Goal: Task Accomplishment & Management: Use online tool/utility

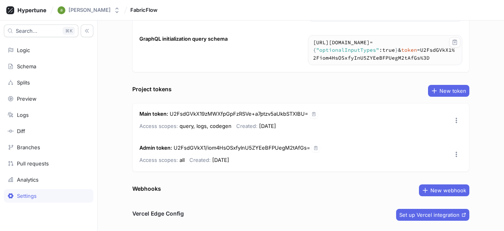
scroll to position [141, 0]
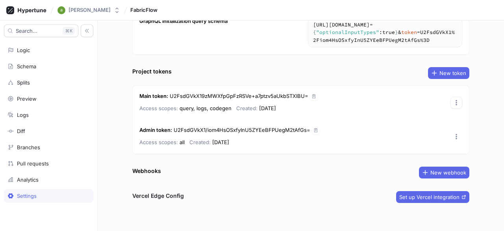
click at [454, 100] on icon "button" at bounding box center [457, 102] width 6 height 6
click at [262, 191] on div "Project settings Share Project name FabricFlow GraphQL endpoint [URL][DOMAIN_NA…" at bounding box center [301, 125] width 407 height 210
click at [454, 99] on icon "button" at bounding box center [457, 102] width 6 height 6
click at [460, 112] on div "Copy" at bounding box center [473, 115] width 46 height 13
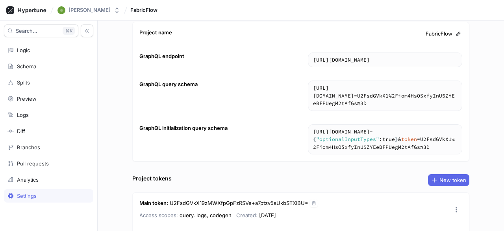
scroll to position [0, 0]
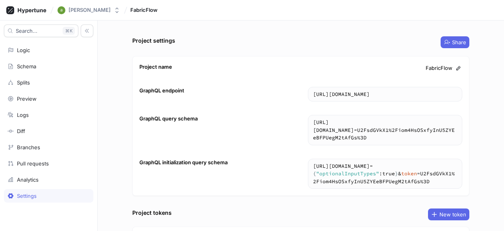
click at [20, 193] on div "Settings" at bounding box center [27, 195] width 20 height 6
click at [73, 9] on div "[PERSON_NAME]" at bounding box center [90, 10] width 42 height 7
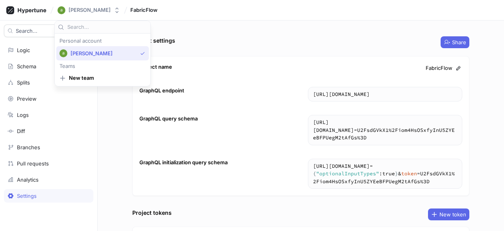
click at [82, 52] on span "[PERSON_NAME]" at bounding box center [104, 53] width 67 height 7
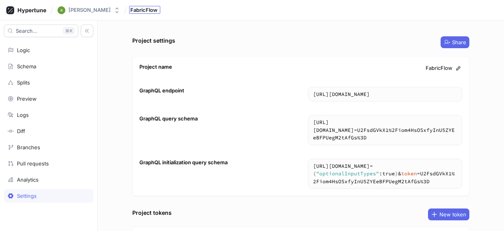
click at [146, 9] on span "FabricFlow" at bounding box center [143, 10] width 27 height 6
click at [102, 77] on div "Project settings Share Project name FabricFlow GraphQL endpoint [URL][DOMAIN_NA…" at bounding box center [301, 125] width 407 height 210
click at [35, 56] on div "Logic" at bounding box center [48, 49] width 89 height 13
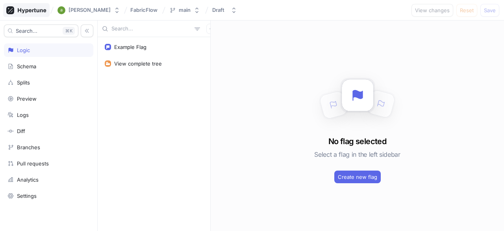
click at [26, 11] on icon at bounding box center [26, 10] width 40 height 8
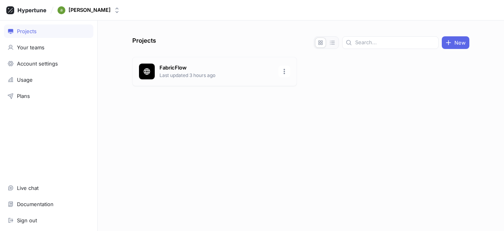
click at [212, 72] on p "Last updated 3 hours ago" at bounding box center [217, 75] width 114 height 7
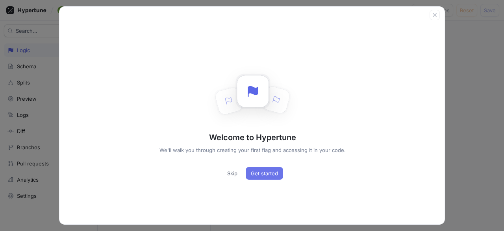
click at [266, 173] on span "Get started" at bounding box center [264, 173] width 27 height 5
type textarea "x"
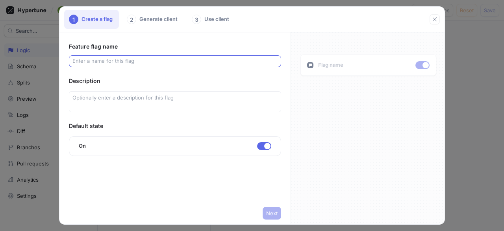
click at [129, 65] on div at bounding box center [175, 61] width 212 height 12
click at [97, 58] on input "text" at bounding box center [175, 61] width 205 height 8
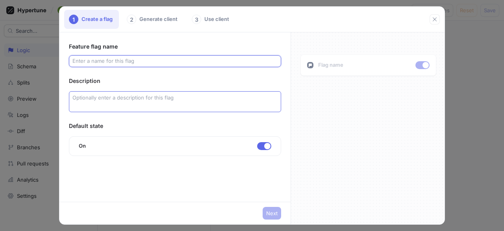
paste input "fabricMaterialLibraryEnabled"
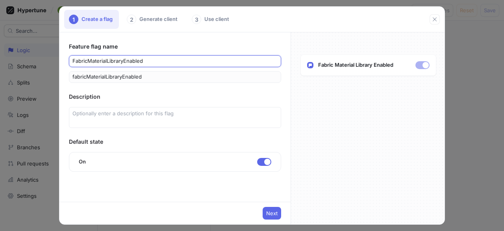
type input "fabricMaterialLibraryEnabled"
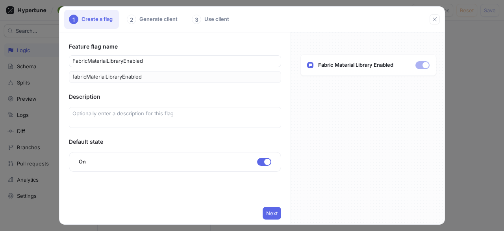
click at [196, 88] on div "Feature flag name fabricMaterialLibraryEnabled fabricMaterialLibraryEnabled Des…" at bounding box center [175, 107] width 212 height 130
click at [267, 212] on span "Next" at bounding box center [271, 212] width 11 height 5
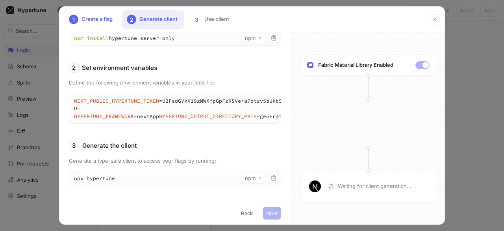
scroll to position [248, 0]
click at [259, 179] on icon "button" at bounding box center [260, 177] width 3 height 3
click at [179, 164] on p "Generate a type-safe client to access your flags by running:" at bounding box center [175, 161] width 212 height 8
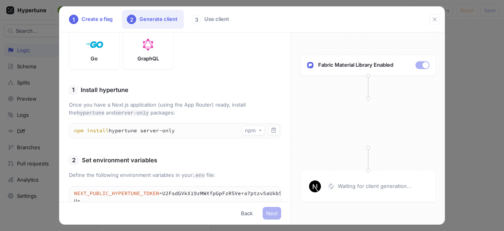
scroll to position [130, 0]
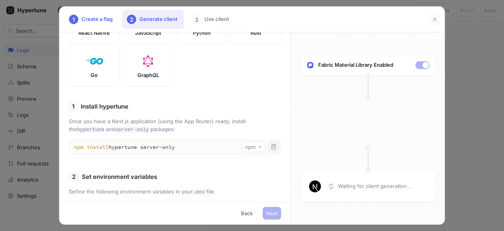
click at [271, 150] on icon "button" at bounding box center [274, 146] width 6 height 6
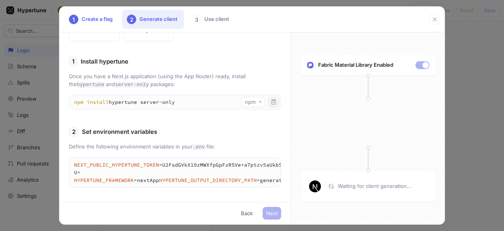
scroll to position [209, 0]
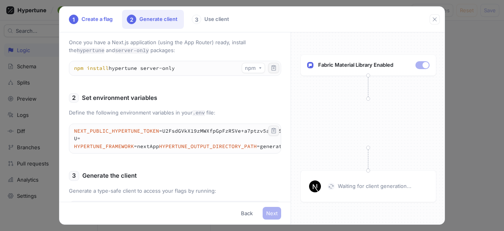
click at [271, 134] on icon "button" at bounding box center [274, 130] width 6 height 6
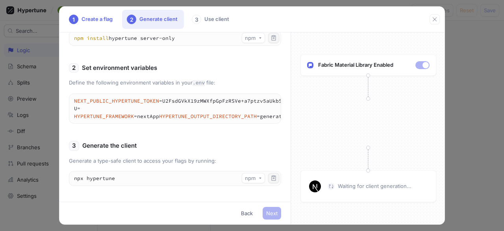
click at [271, 179] on icon "button" at bounding box center [274, 178] width 6 height 6
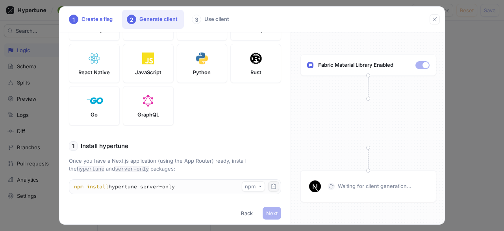
scroll to position [0, 0]
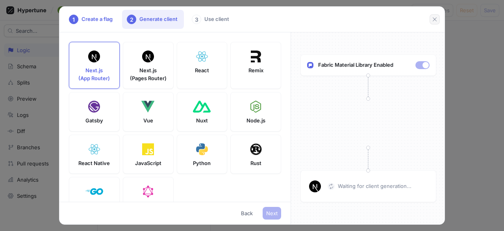
click at [435, 16] on icon "button" at bounding box center [435, 19] width 6 height 6
